Goal: Ask a question: Seek information or help from site administrators or community

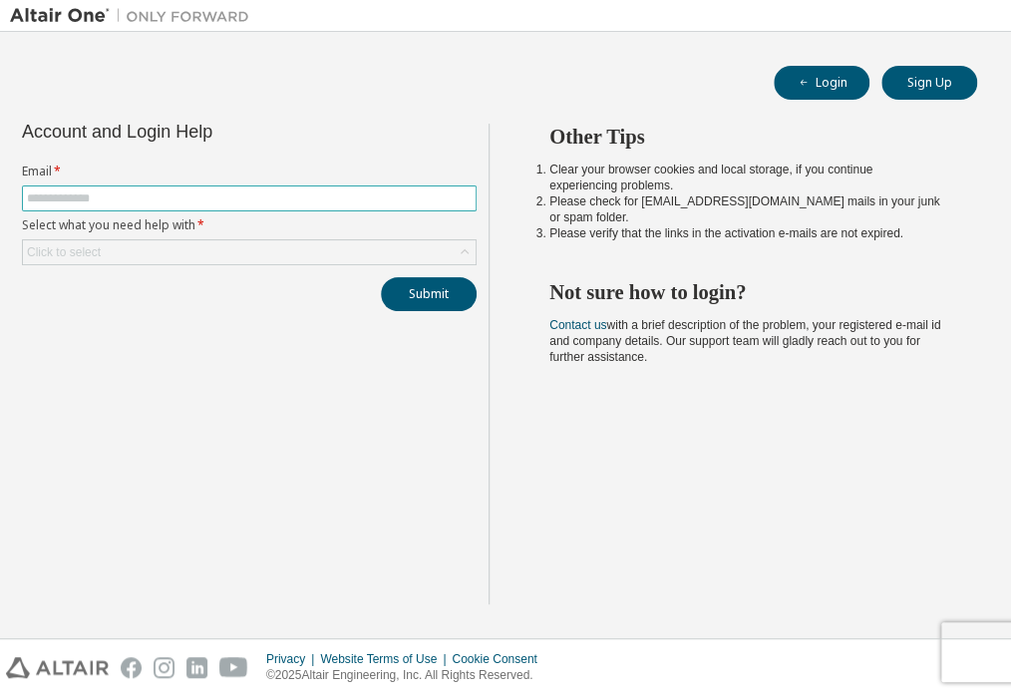
click at [156, 198] on input "text" at bounding box center [249, 198] width 445 height 16
click at [132, 190] on input "text" at bounding box center [249, 198] width 445 height 16
type input "**********"
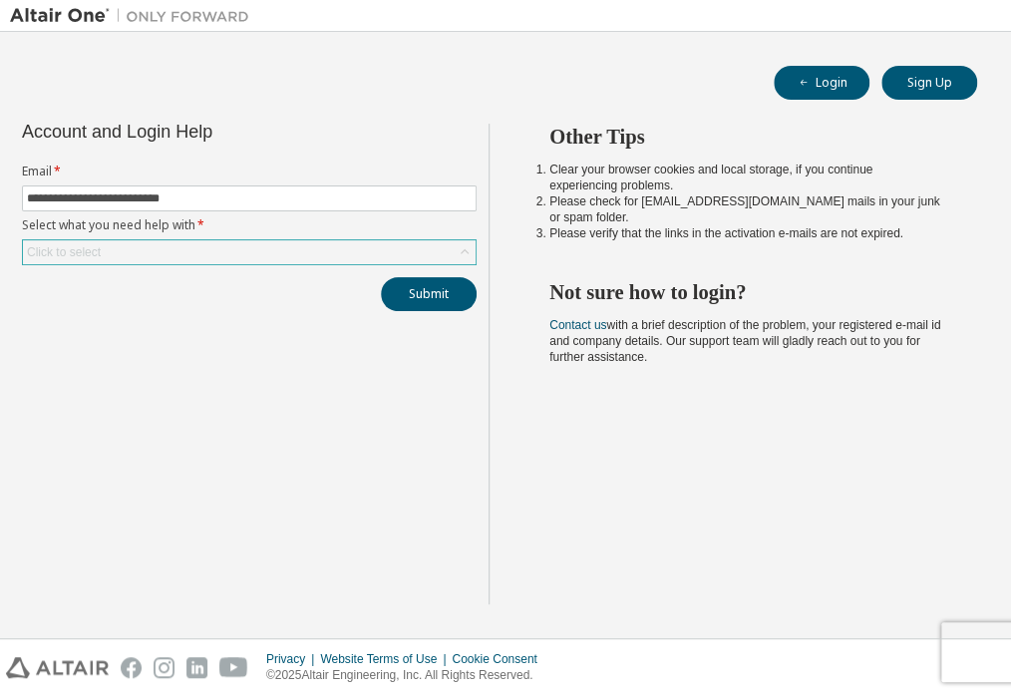
click at [137, 252] on div "Click to select" at bounding box center [249, 252] width 453 height 24
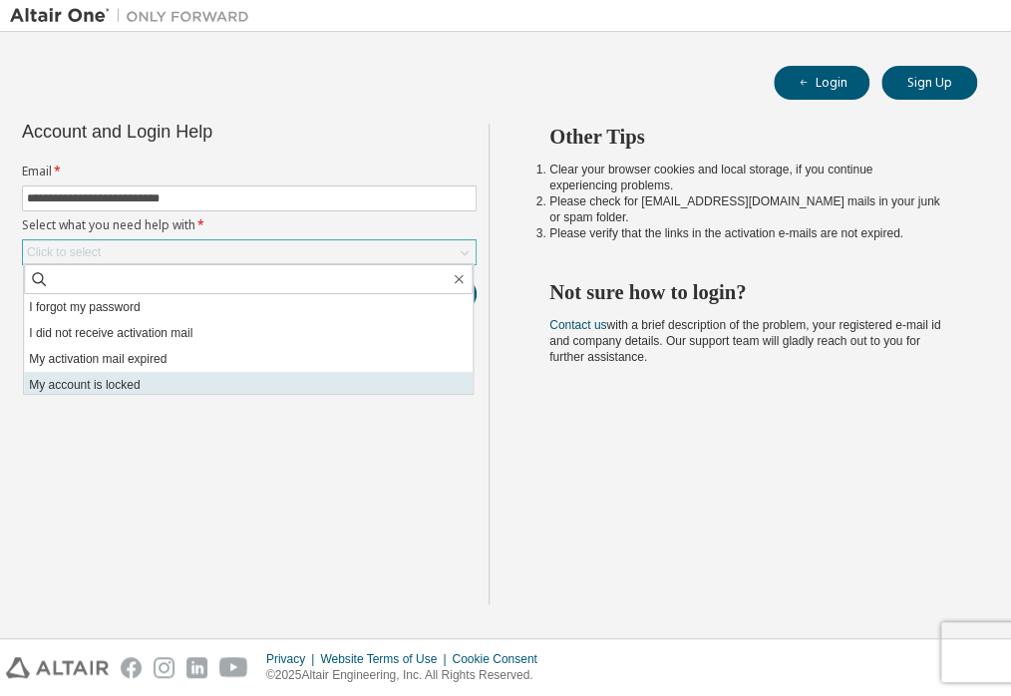
click at [153, 380] on li "My account is locked" at bounding box center [248, 385] width 449 height 26
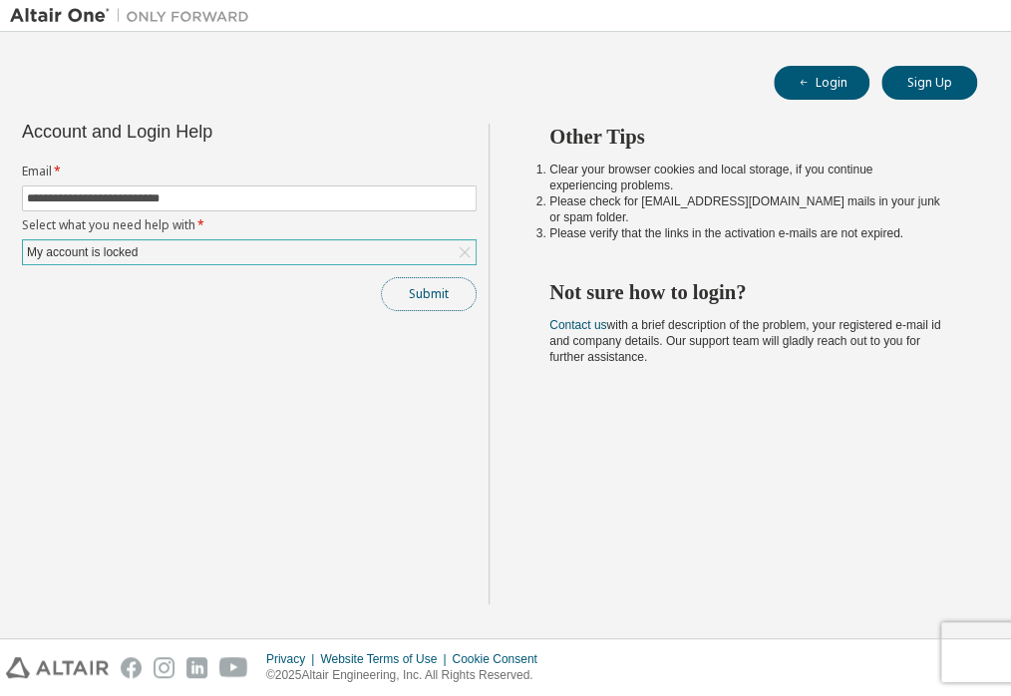
click at [425, 295] on button "Submit" at bounding box center [429, 294] width 96 height 34
click at [441, 286] on button "Submit" at bounding box center [429, 294] width 96 height 34
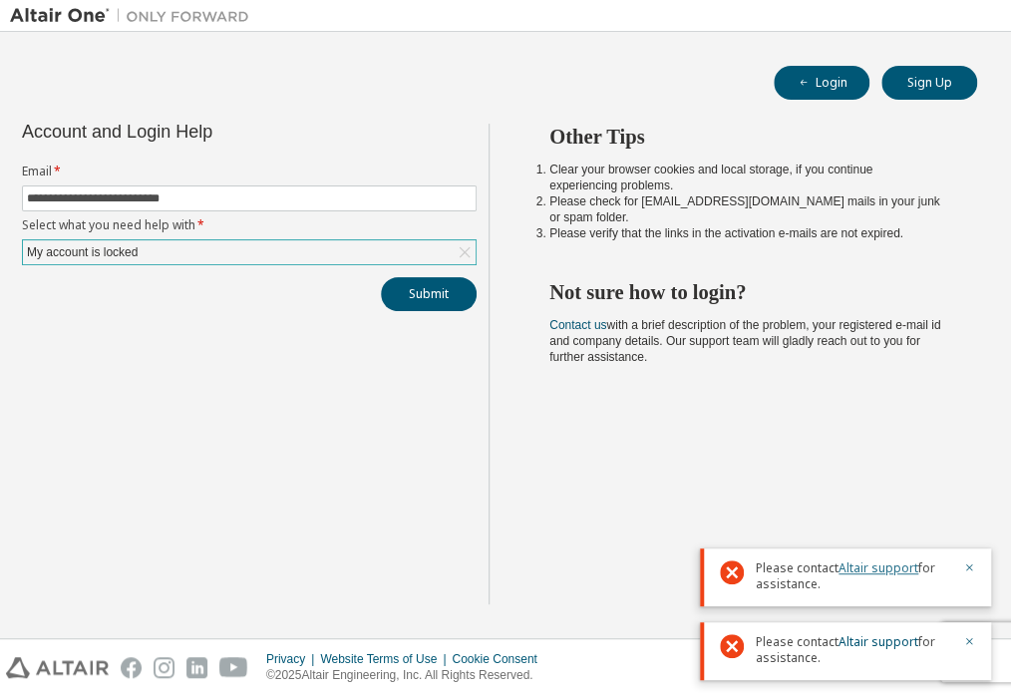
click at [865, 571] on link "Altair support" at bounding box center [879, 567] width 80 height 17
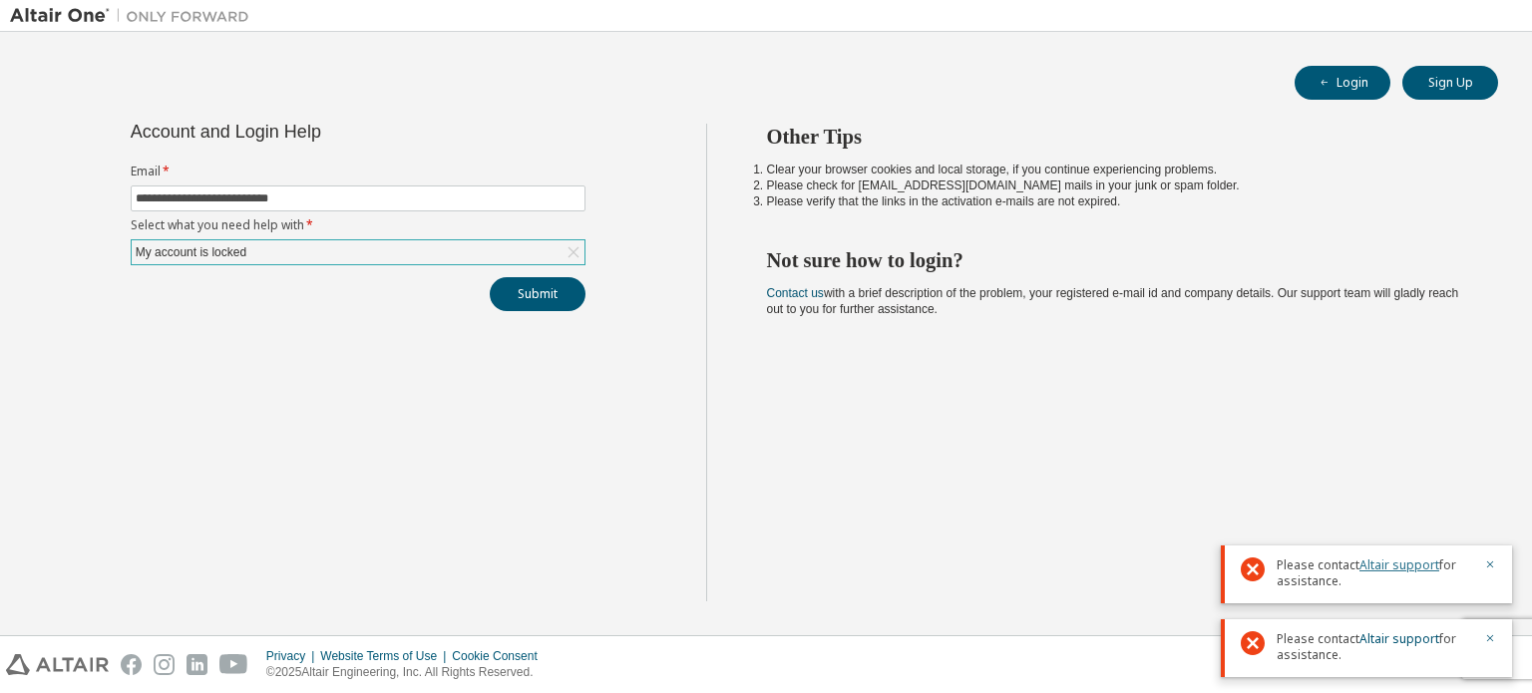
click at [1010, 570] on link "Altair support" at bounding box center [1399, 564] width 80 height 17
click at [807, 290] on link "Contact us" at bounding box center [795, 293] width 57 height 14
click at [1010, 82] on button "Login" at bounding box center [1342, 83] width 96 height 34
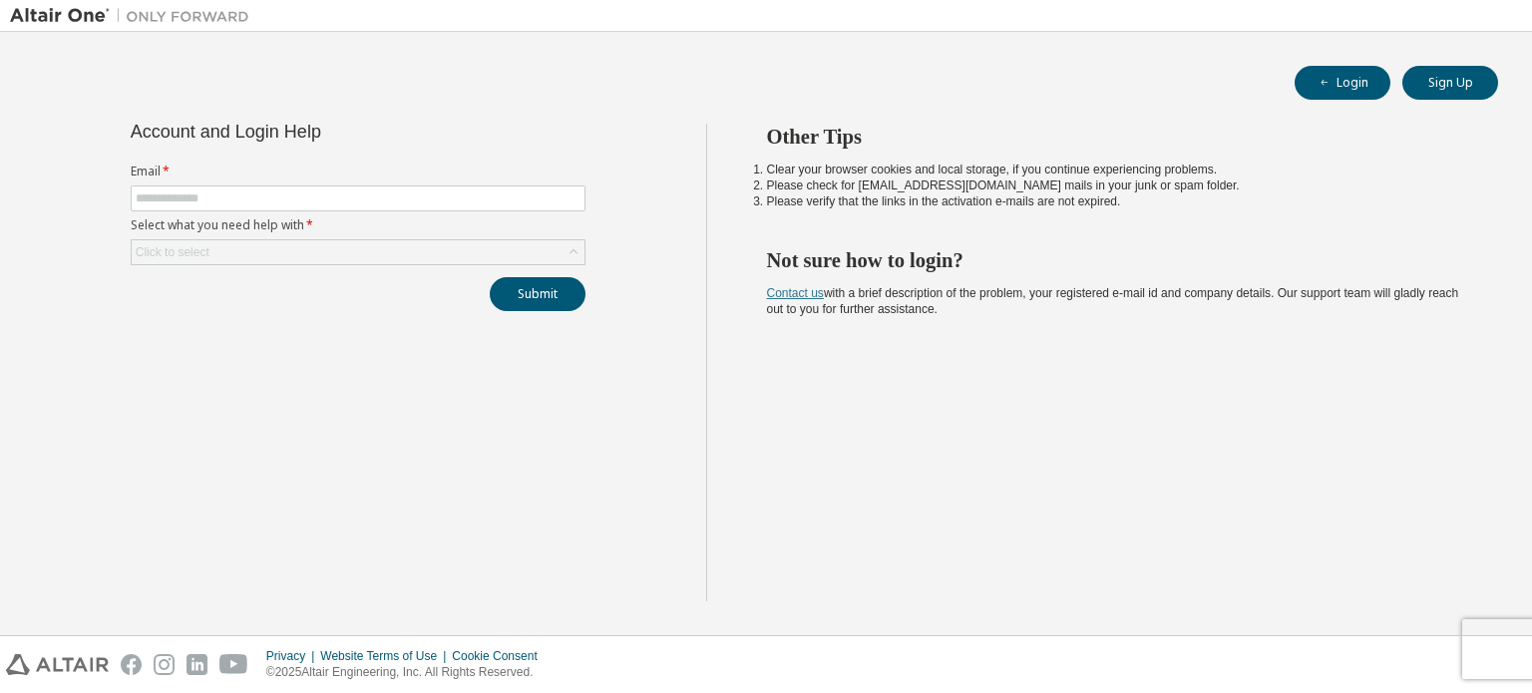
click at [796, 296] on link "Contact us" at bounding box center [795, 293] width 57 height 14
drag, startPoint x: 834, startPoint y: 169, endPoint x: 987, endPoint y: 170, distance: 153.6
click at [984, 170] on li "Clear your browser cookies and local storage, if you continue experiencing prob…" at bounding box center [1115, 170] width 696 height 16
drag, startPoint x: 864, startPoint y: 185, endPoint x: 987, endPoint y: 186, distance: 123.7
click at [953, 186] on li "Please check for [EMAIL_ADDRESS][DOMAIN_NAME] mails in your junk or spam folder." at bounding box center [1115, 186] width 696 height 16
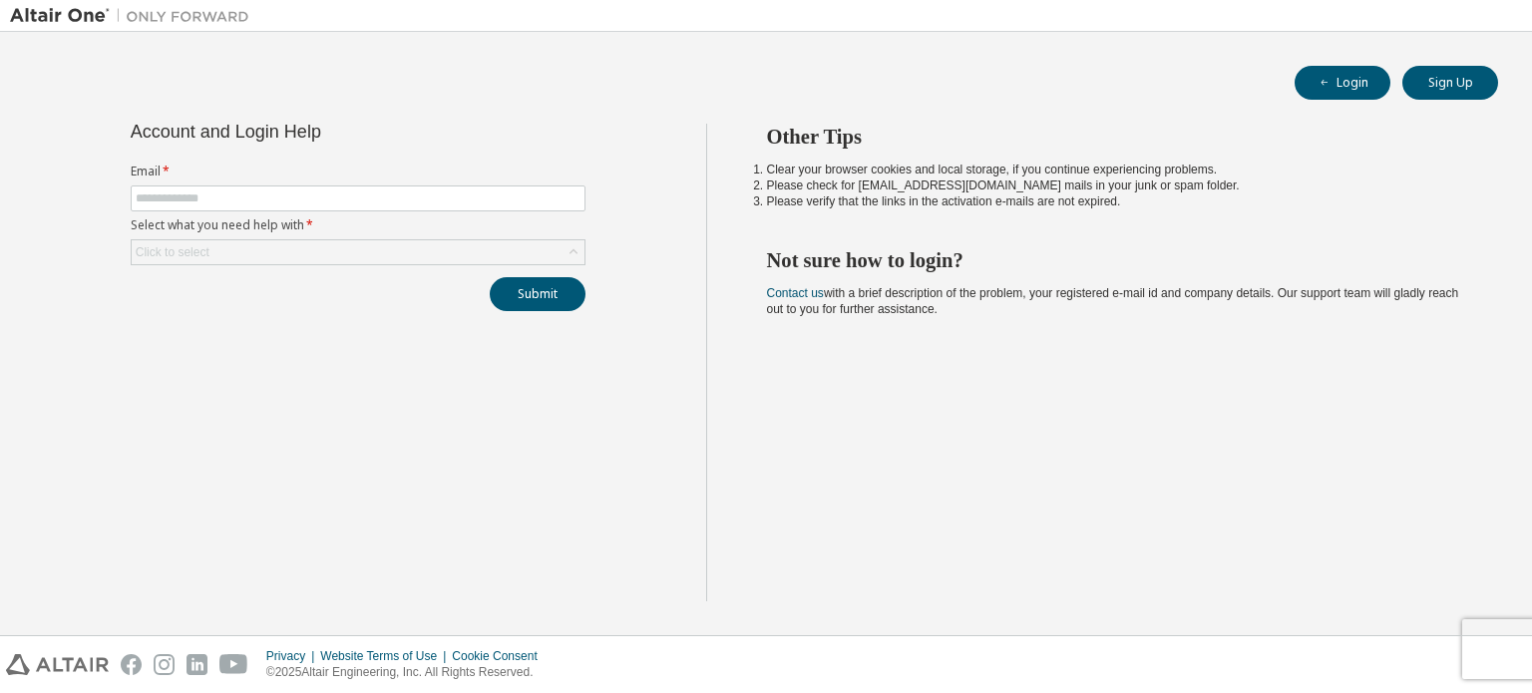
click at [788, 193] on li "Please verify that the links in the activation e-mails are not expired." at bounding box center [1115, 201] width 696 height 16
drag, startPoint x: 781, startPoint y: 203, endPoint x: 881, endPoint y: 204, distance: 99.7
click at [879, 204] on li "Please verify that the links in the activation e-mails are not expired." at bounding box center [1115, 201] width 696 height 16
click at [239, 356] on div "Account and Login Help Email * Select what you need help with * Click to select…" at bounding box center [358, 363] width 696 height 478
click at [273, 197] on input "text" at bounding box center [358, 198] width 445 height 16
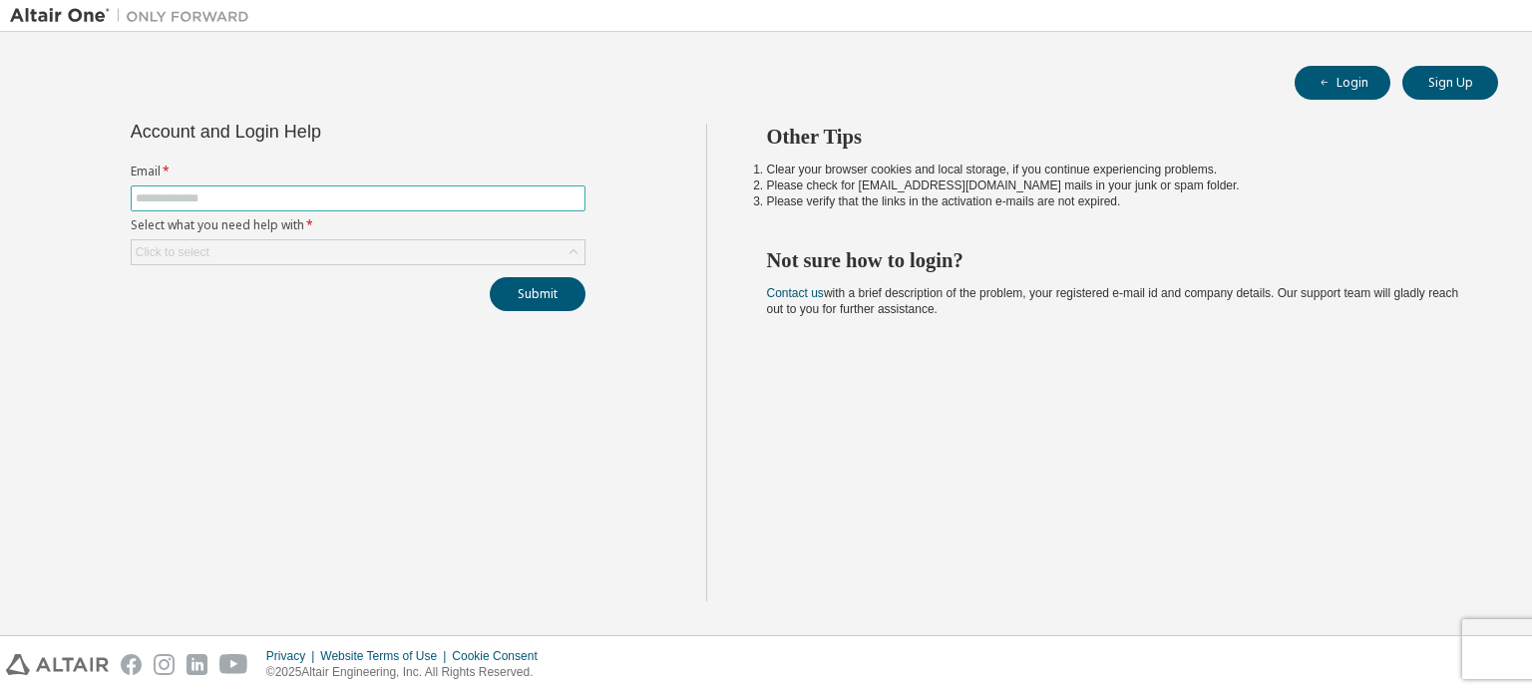
click at [219, 198] on input "text" at bounding box center [358, 198] width 445 height 16
type input "**********"
click at [299, 249] on div "Click to select" at bounding box center [358, 252] width 453 height 24
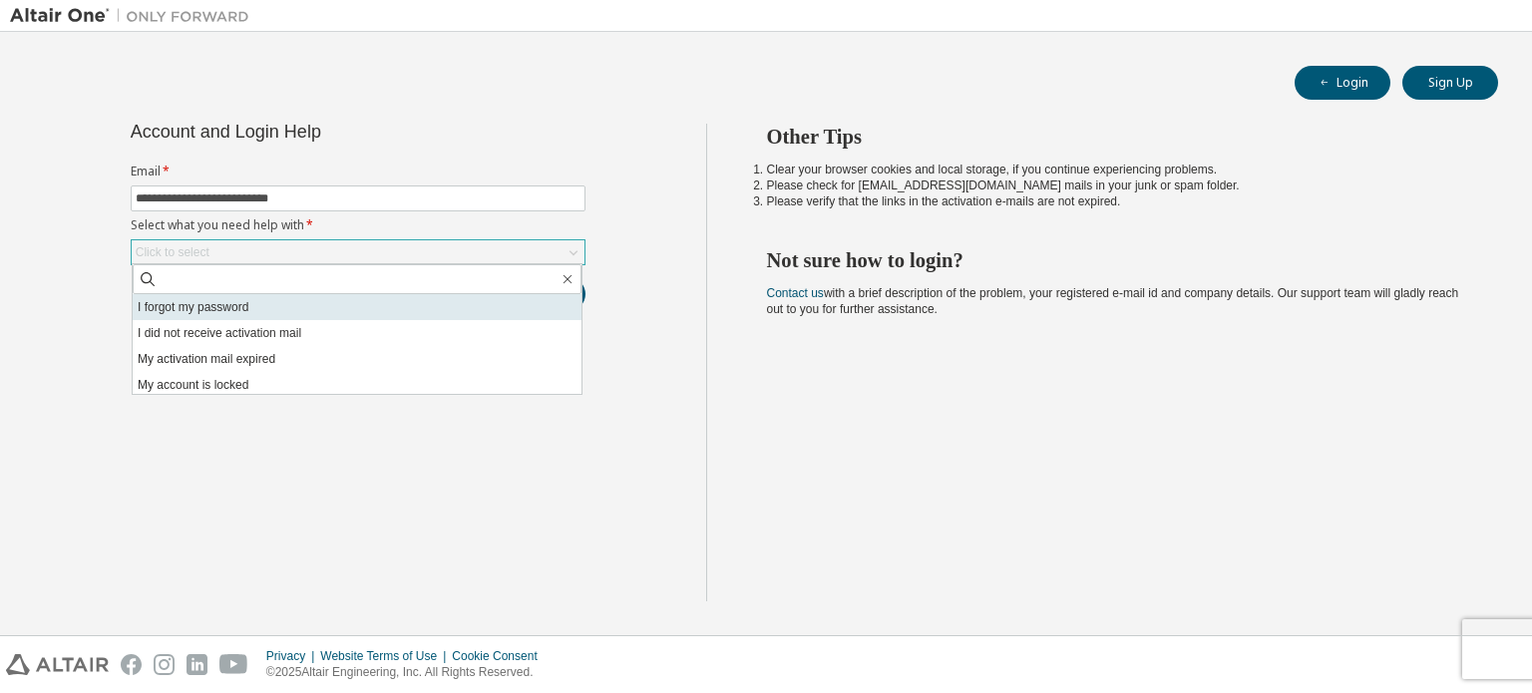
click at [300, 300] on li "I forgot my password" at bounding box center [357, 307] width 449 height 26
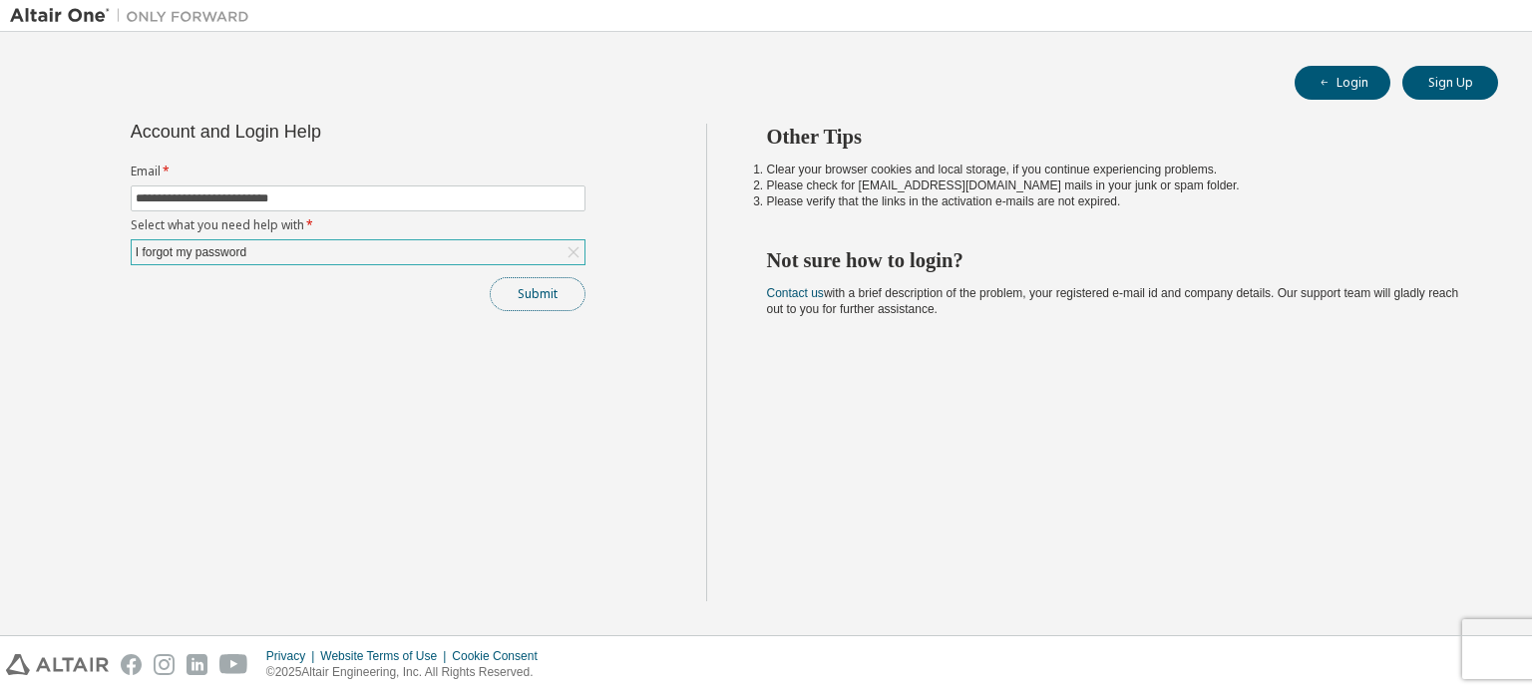
click at [531, 301] on button "Submit" at bounding box center [538, 294] width 96 height 34
